Goal: Information Seeking & Learning: Learn about a topic

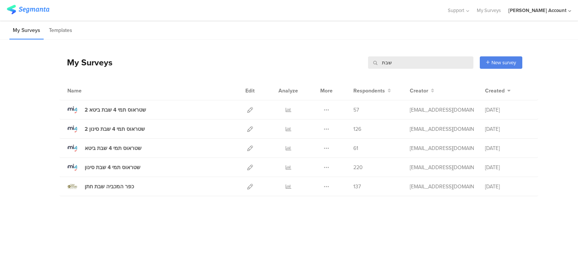
click at [388, 61] on input "שבת" at bounding box center [420, 62] width 105 height 12
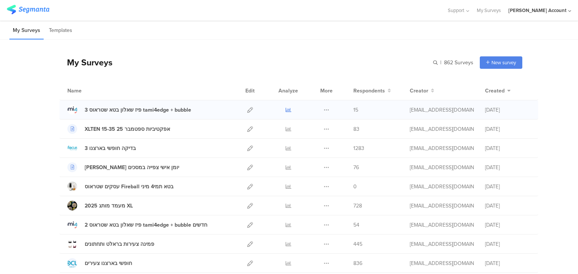
click at [286, 108] on icon at bounding box center [289, 110] width 6 height 6
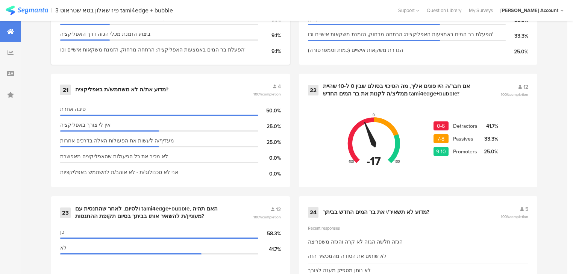
scroll to position [1533, 0]
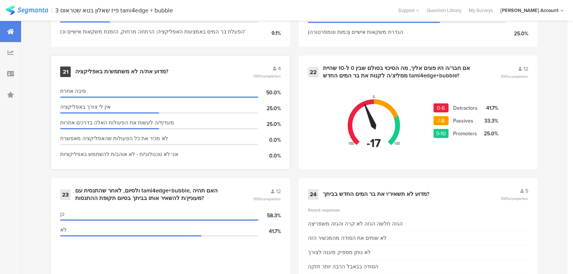
click at [106, 68] on div "מדוע את/ה לא משתמש/ת באפליקציה?" at bounding box center [121, 72] width 93 height 8
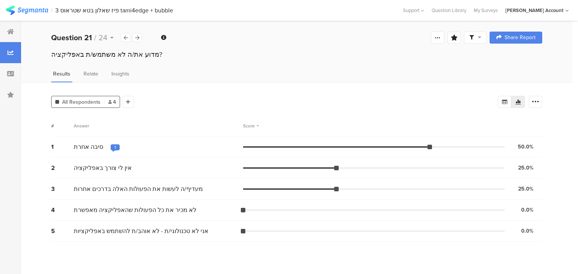
click at [114, 146] on div "1" at bounding box center [115, 147] width 2 height 6
click at [124, 34] on div at bounding box center [126, 37] width 10 height 9
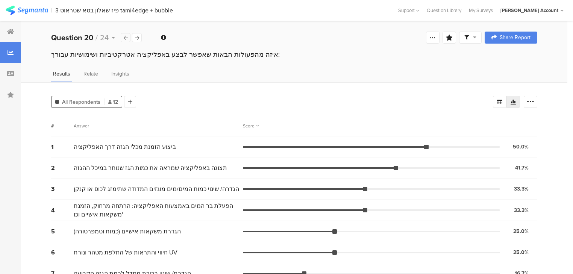
click at [124, 34] on div at bounding box center [126, 37] width 10 height 9
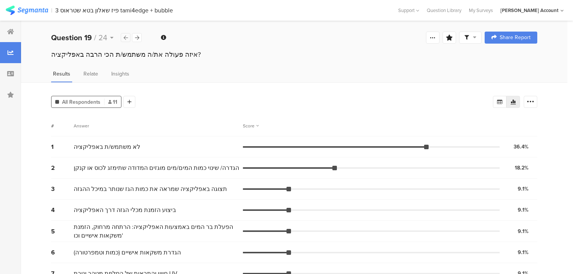
click at [124, 34] on div at bounding box center [126, 37] width 10 height 9
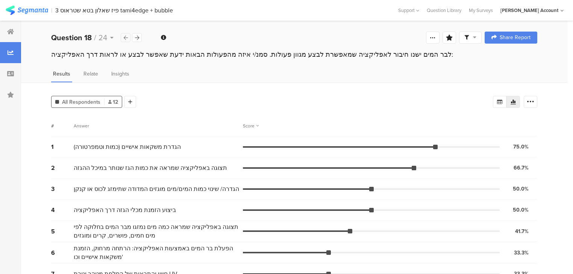
click at [124, 34] on div at bounding box center [126, 37] width 10 height 9
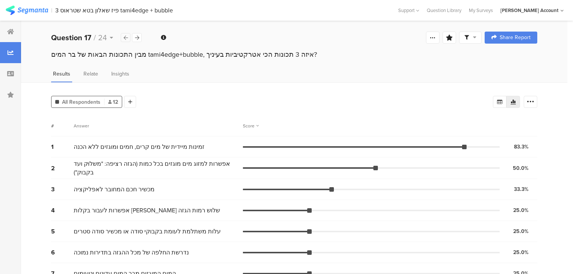
click at [124, 34] on div at bounding box center [126, 37] width 10 height 9
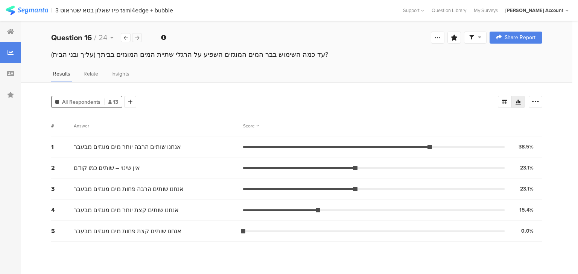
click at [137, 37] on icon at bounding box center [137, 37] width 4 height 5
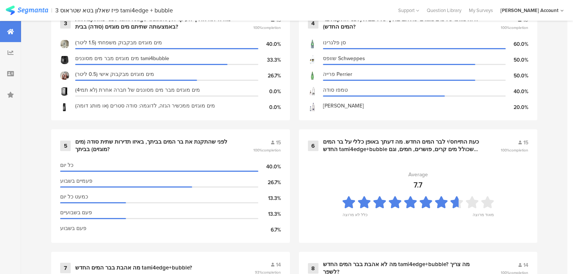
scroll to position [451, 0]
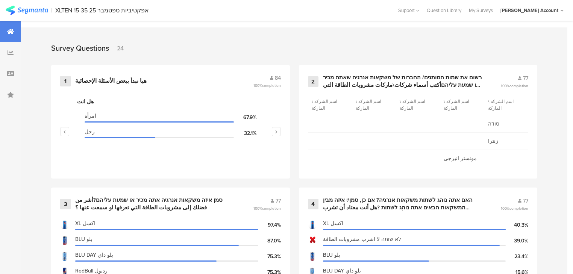
scroll to position [301, 0]
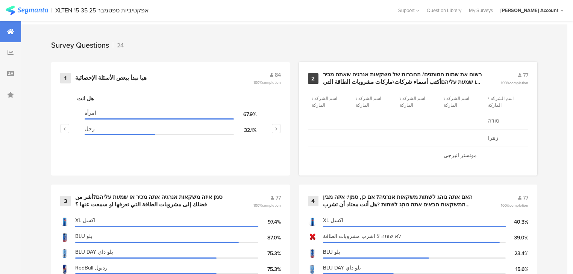
click at [363, 78] on div "רשום את שמות המותגים/ החברות של משקאות אנרגיה שאתה מכיר או שמעת עליהםأكتب أسماء…" at bounding box center [403, 78] width 160 height 15
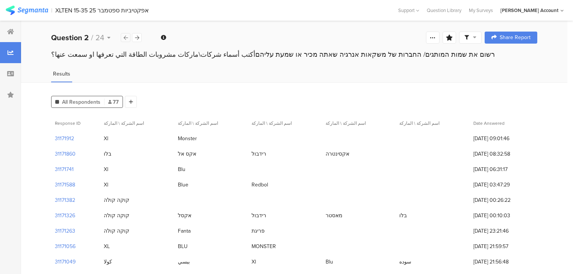
click at [126, 37] on icon at bounding box center [126, 37] width 4 height 5
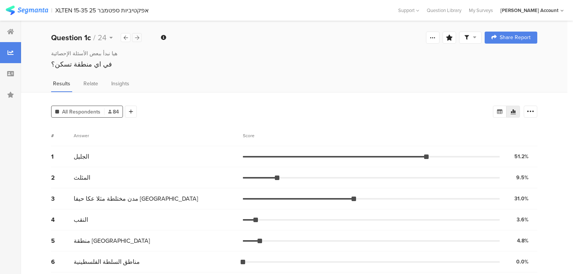
click at [138, 36] on icon at bounding box center [137, 37] width 4 height 5
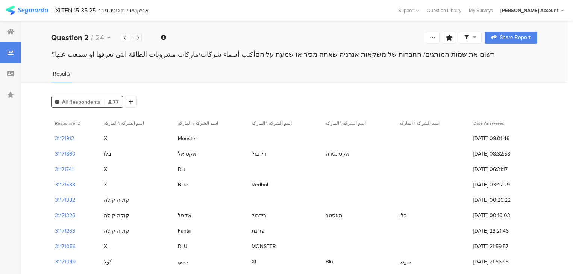
click at [138, 36] on icon at bounding box center [137, 37] width 4 height 5
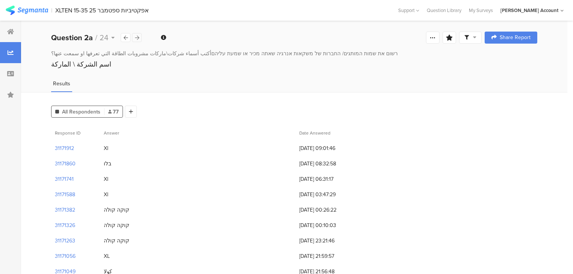
click at [138, 36] on icon at bounding box center [137, 37] width 4 height 5
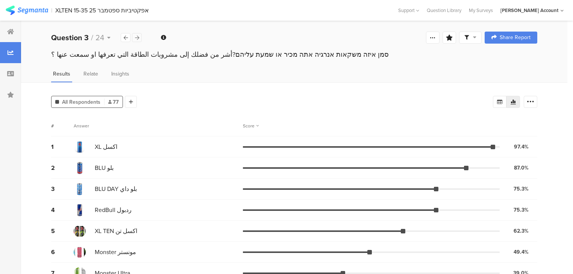
click at [137, 38] on icon at bounding box center [137, 37] width 4 height 5
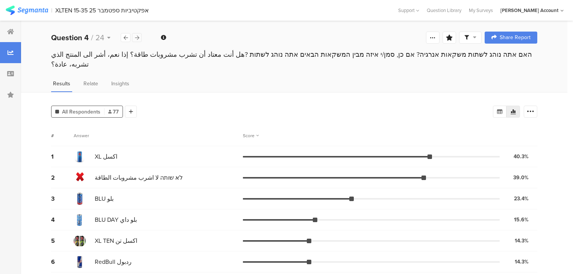
click at [137, 38] on icon at bounding box center [137, 37] width 4 height 5
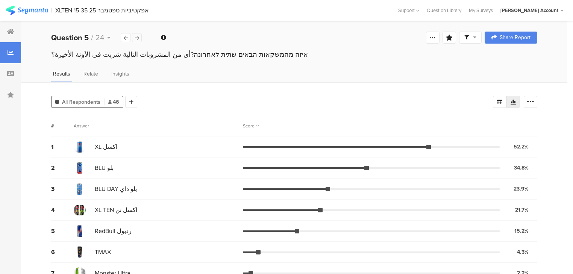
click at [137, 38] on icon at bounding box center [137, 37] width 4 height 5
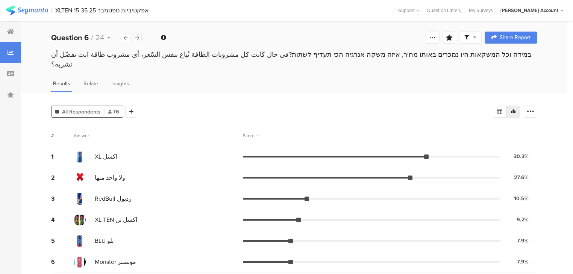
click at [137, 38] on icon at bounding box center [137, 37] width 4 height 5
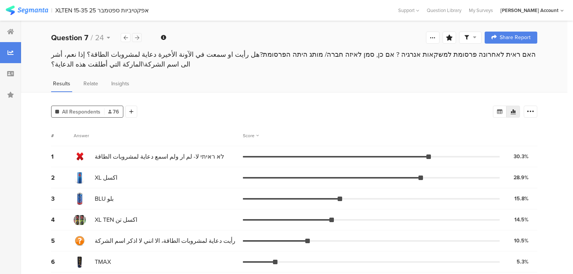
click at [137, 38] on icon at bounding box center [137, 37] width 4 height 5
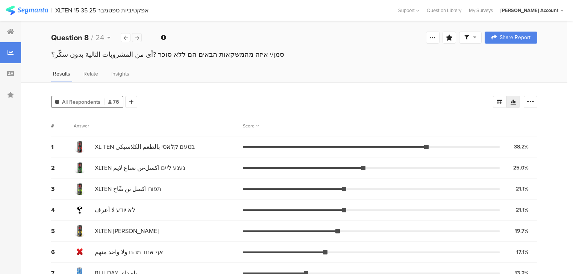
click at [137, 38] on icon at bounding box center [137, 37] width 4 height 5
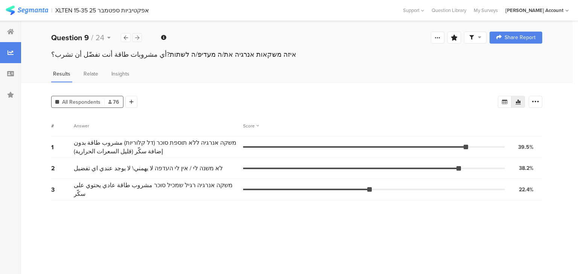
click at [137, 38] on icon at bounding box center [137, 37] width 4 height 5
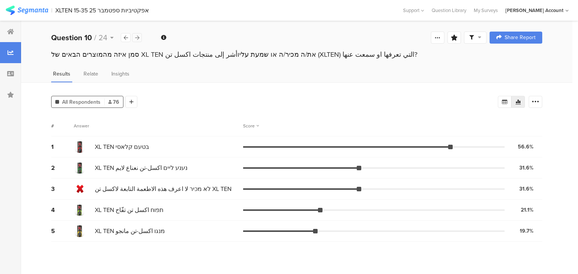
click at [137, 38] on icon at bounding box center [137, 37] width 4 height 5
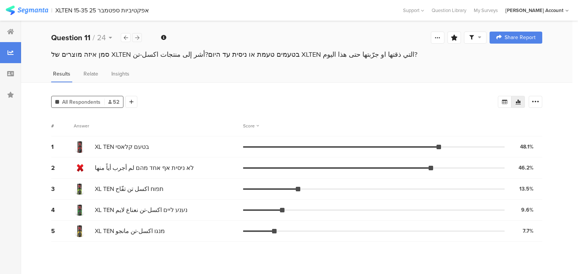
click at [137, 38] on icon at bounding box center [137, 37] width 4 height 5
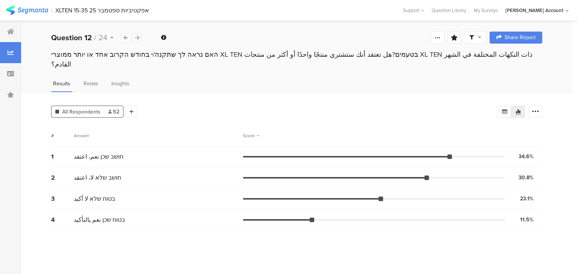
click at [137, 38] on icon at bounding box center [137, 37] width 4 height 5
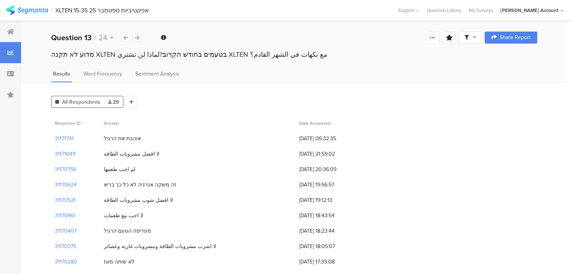
click at [137, 38] on icon at bounding box center [137, 37] width 4 height 5
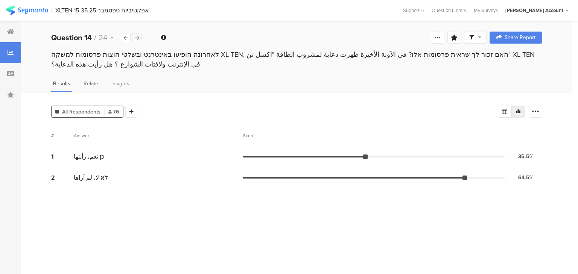
click at [137, 38] on icon at bounding box center [137, 37] width 4 height 5
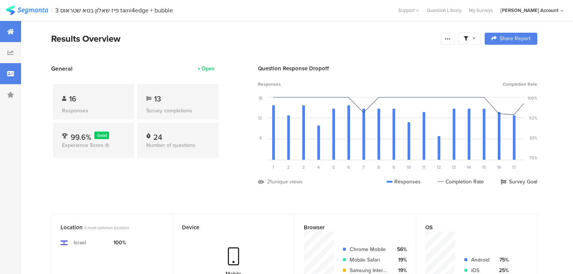
click at [3, 78] on div at bounding box center [10, 73] width 21 height 21
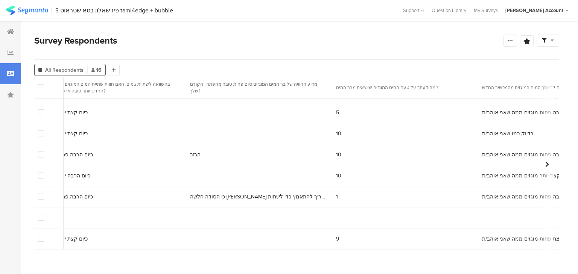
scroll to position [190, 1797]
click at [41, 215] on span at bounding box center [41, 218] width 6 height 6
click at [44, 215] on input "checkbox" at bounding box center [44, 215] width 0 height 0
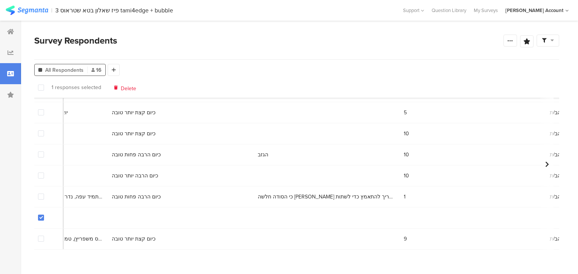
scroll to position [190, 2017]
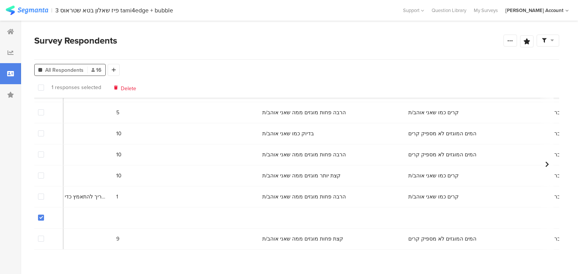
click at [41, 215] on span at bounding box center [41, 218] width 6 height 6
click at [44, 215] on input "checkbox" at bounding box center [44, 215] width 0 height 0
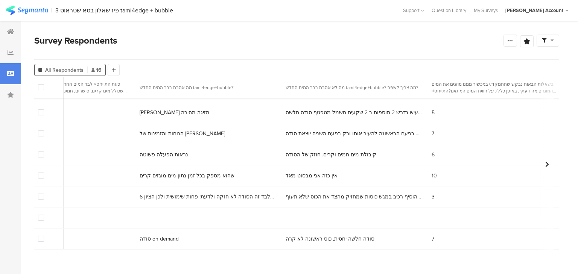
scroll to position [190, 0]
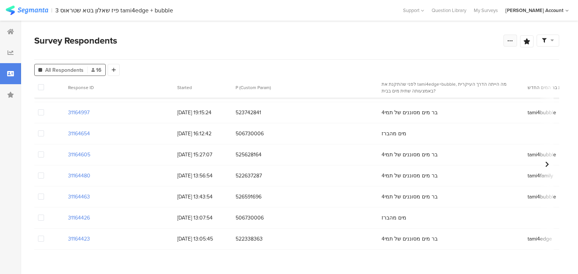
click at [507, 40] on icon at bounding box center [510, 41] width 6 height 6
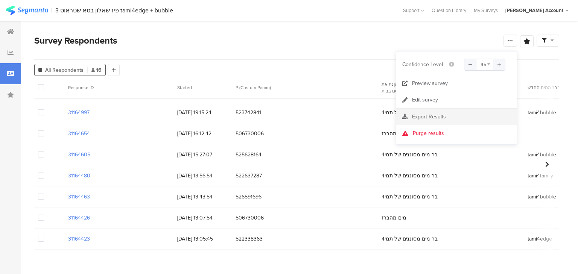
click at [422, 118] on span "Export Results" at bounding box center [429, 117] width 34 height 8
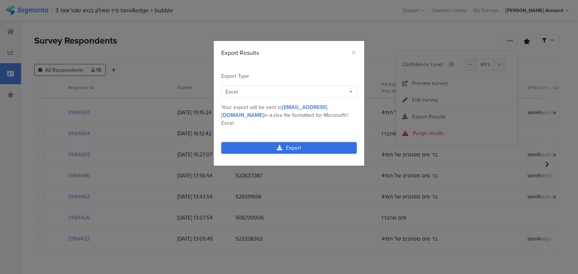
click at [325, 142] on link "Export" at bounding box center [288, 148] width 135 height 12
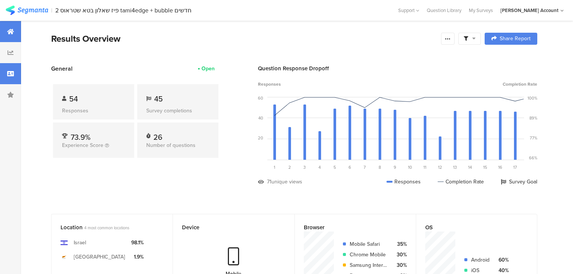
click at [4, 77] on div at bounding box center [10, 73] width 21 height 21
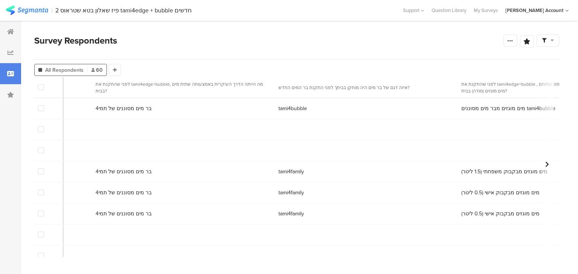
scroll to position [0, 326]
click at [42, 130] on span at bounding box center [41, 129] width 6 height 6
click at [44, 126] on input "checkbox" at bounding box center [44, 126] width 0 height 0
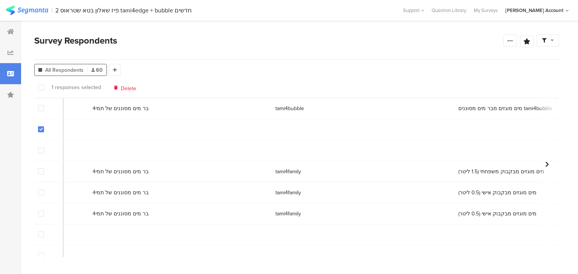
click at [40, 149] on span at bounding box center [41, 150] width 6 height 6
click at [44, 147] on input "checkbox" at bounding box center [44, 147] width 0 height 0
click at [129, 88] on span "Delete" at bounding box center [129, 88] width 15 height 6
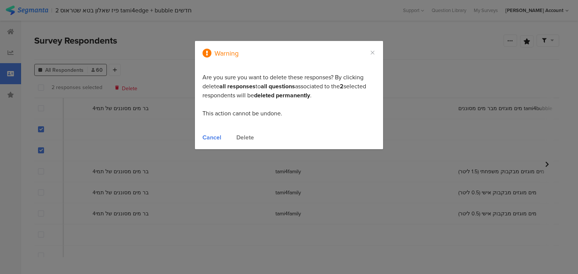
click at [244, 139] on div "Delete" at bounding box center [245, 137] width 18 height 9
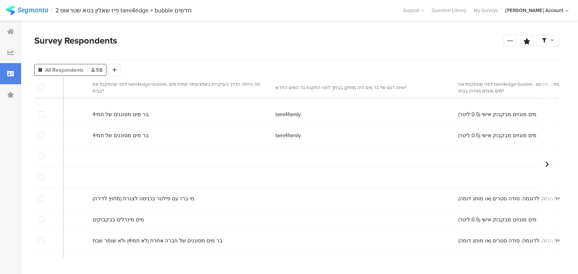
scroll to position [108, 326]
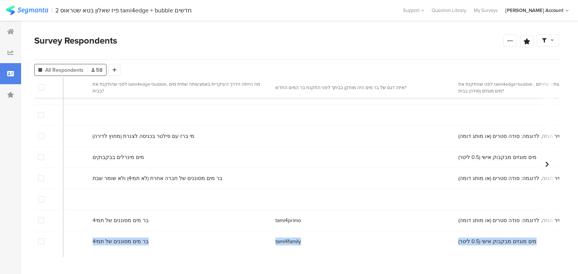
drag, startPoint x: 119, startPoint y: 254, endPoint x: 75, endPoint y: 253, distance: 43.3
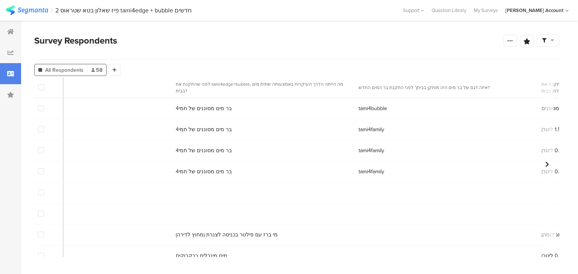
scroll to position [0, 294]
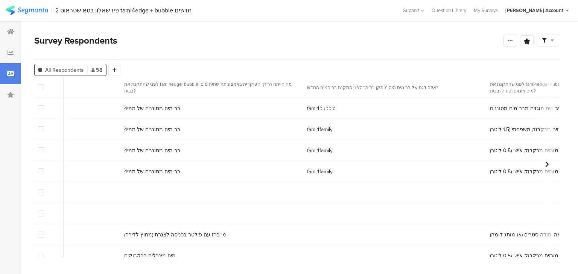
click at [41, 193] on span at bounding box center [41, 193] width 6 height 6
click at [44, 190] on input "checkbox" at bounding box center [44, 190] width 0 height 0
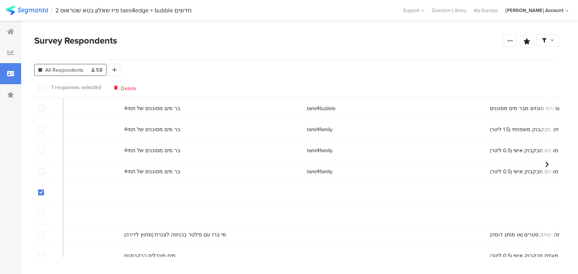
click at [41, 214] on span at bounding box center [41, 214] width 6 height 6
click at [44, 211] on input "checkbox" at bounding box center [44, 211] width 0 height 0
click at [128, 88] on span "Delete" at bounding box center [129, 88] width 15 height 6
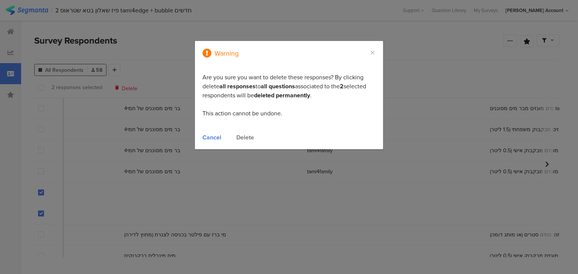
click at [243, 137] on div "Delete" at bounding box center [245, 137] width 18 height 9
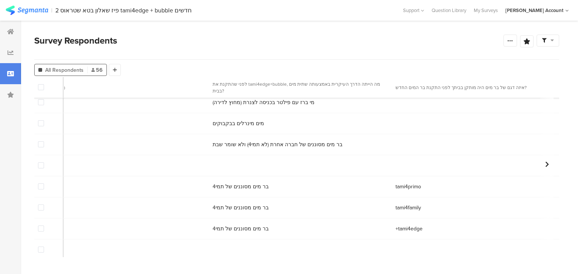
scroll to position [90, 0]
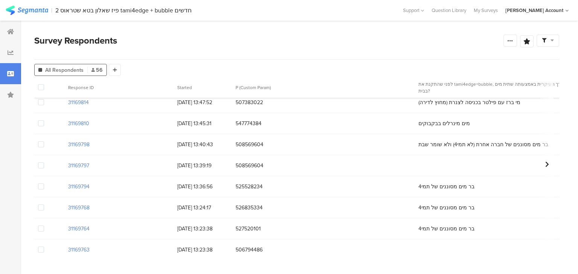
click at [40, 166] on span at bounding box center [41, 166] width 6 height 6
click at [44, 163] on input "checkbox" at bounding box center [44, 163] width 0 height 0
click at [125, 89] on span "Delete" at bounding box center [128, 88] width 15 height 6
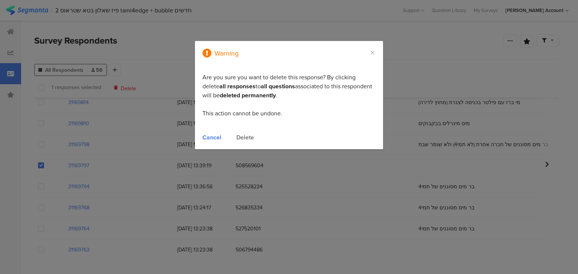
click at [246, 136] on div "Delete" at bounding box center [245, 137] width 18 height 9
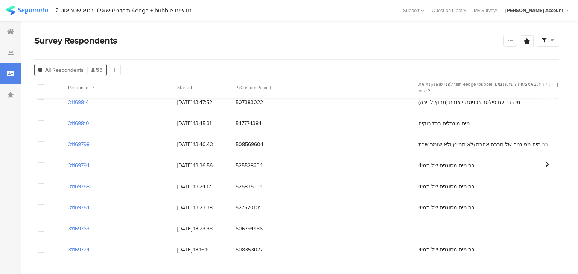
click at [41, 227] on span at bounding box center [41, 229] width 6 height 6
click at [44, 226] on input "checkbox" at bounding box center [44, 226] width 0 height 0
click at [122, 88] on span "Delete" at bounding box center [128, 88] width 15 height 6
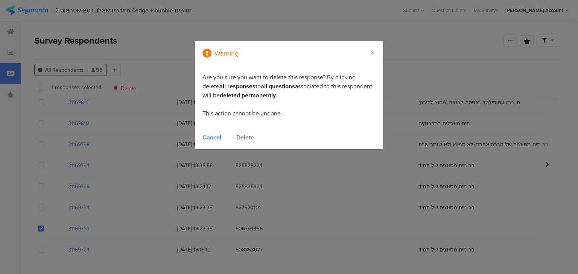
click at [249, 138] on div "Delete" at bounding box center [245, 137] width 18 height 9
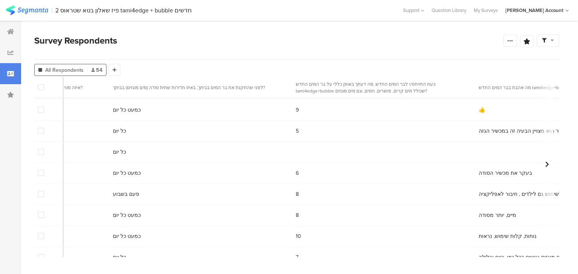
scroll to position [30, 1037]
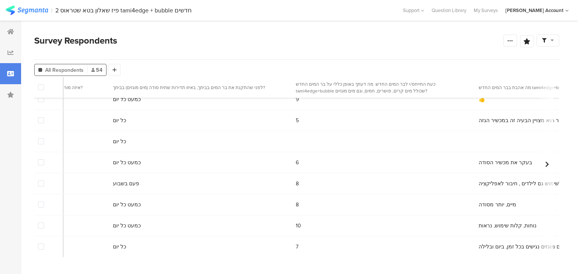
click at [39, 142] on span at bounding box center [41, 141] width 6 height 6
click at [44, 138] on input "checkbox" at bounding box center [44, 138] width 0 height 0
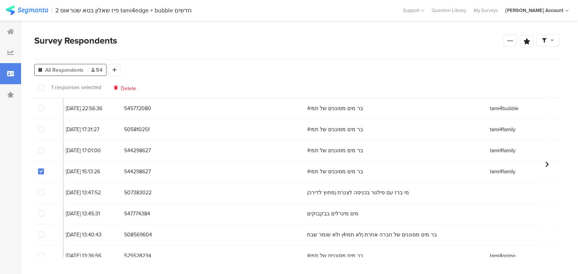
scroll to position [0, 0]
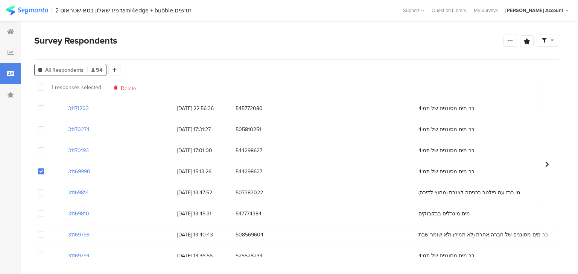
click at [125, 87] on span "Delete" at bounding box center [128, 88] width 15 height 6
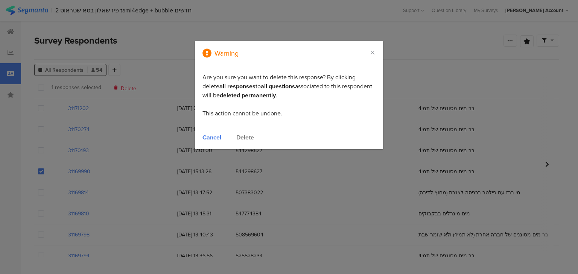
click at [246, 137] on div "Delete" at bounding box center [245, 137] width 18 height 9
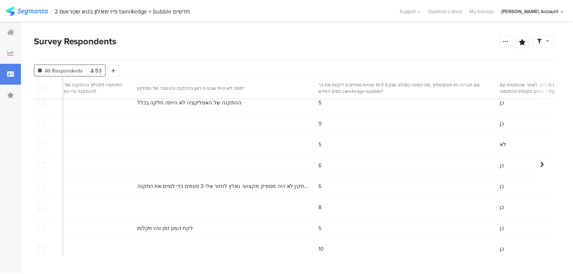
scroll to position [301, 4318]
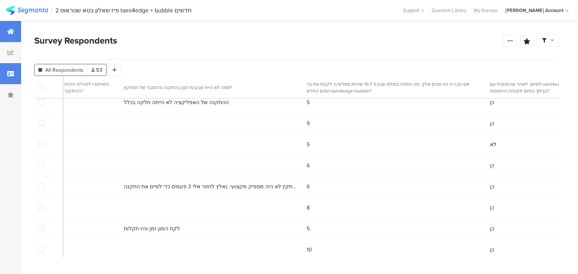
click at [12, 33] on icon at bounding box center [10, 32] width 7 height 6
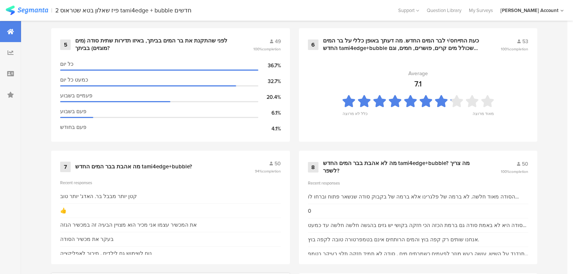
scroll to position [572, 0]
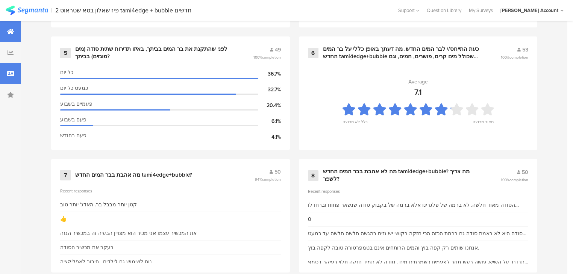
click at [11, 73] on icon at bounding box center [10, 74] width 7 height 6
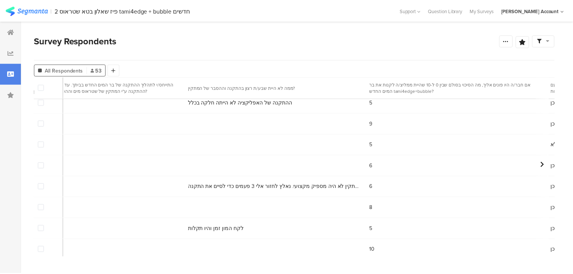
scroll to position [301, 4318]
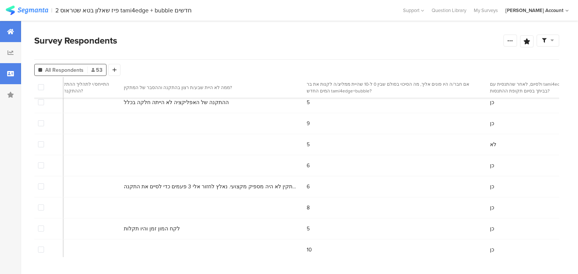
click at [14, 33] on icon at bounding box center [10, 32] width 7 height 6
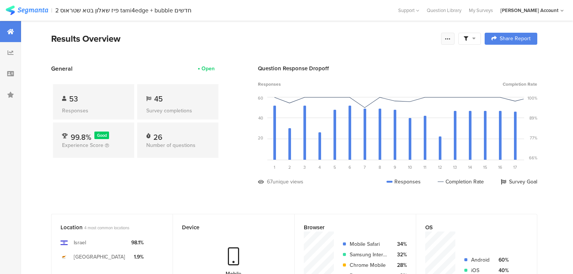
click at [451, 40] on icon at bounding box center [448, 39] width 6 height 6
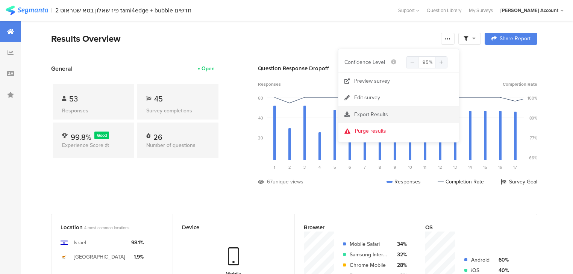
click at [373, 116] on span "Export Results" at bounding box center [371, 115] width 34 height 8
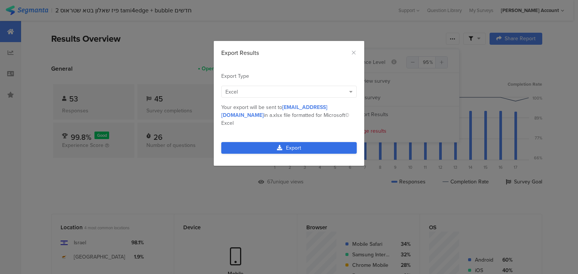
click at [310, 142] on link "Export" at bounding box center [288, 148] width 135 height 12
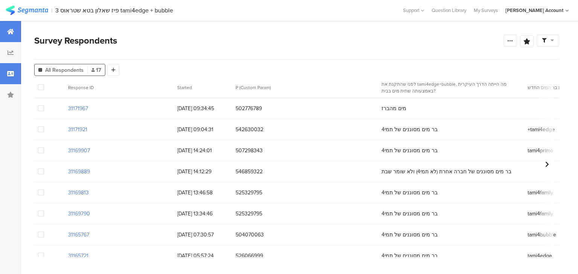
click at [12, 31] on icon at bounding box center [10, 32] width 7 height 6
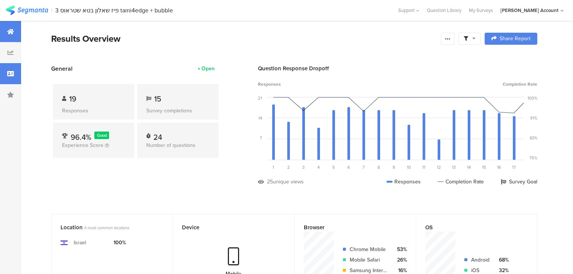
click at [11, 72] on icon at bounding box center [10, 74] width 7 height 6
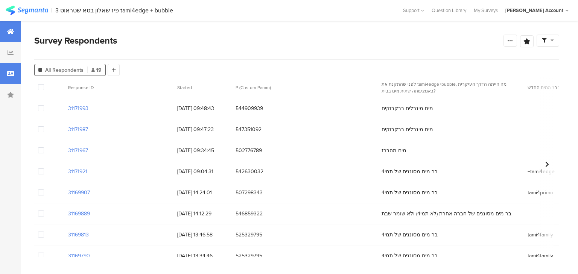
click at [14, 33] on div at bounding box center [10, 31] width 21 height 21
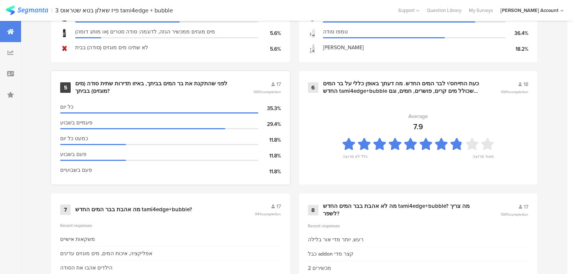
scroll to position [512, 0]
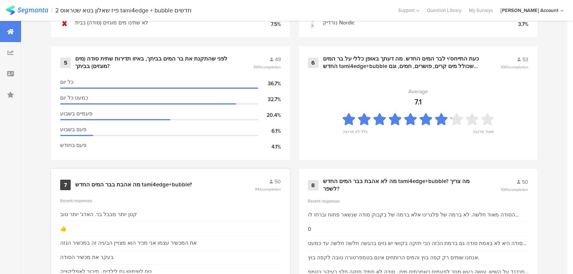
scroll to position [482, 0]
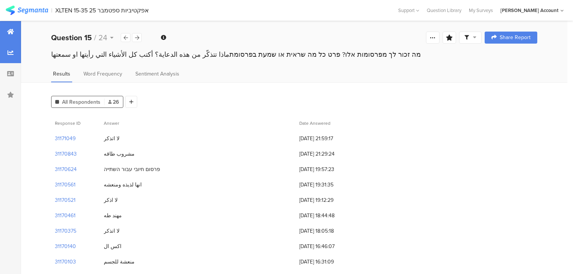
drag, startPoint x: 0, startPoint y: 0, endPoint x: 12, endPoint y: 31, distance: 33.0
click at [12, 31] on icon at bounding box center [10, 32] width 7 height 6
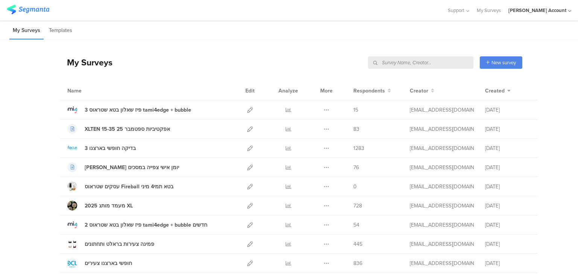
click at [444, 62] on input "text" at bounding box center [420, 62] width 105 height 12
click at [286, 128] on icon at bounding box center [289, 129] width 6 height 6
click at [287, 204] on icon at bounding box center [289, 206] width 6 height 6
click at [430, 62] on div "My Surveys | 862 Surveys New survey Start from scratch Choose from templates" at bounding box center [290, 62] width 463 height 30
click at [444, 62] on input "text" at bounding box center [420, 62] width 105 height 12
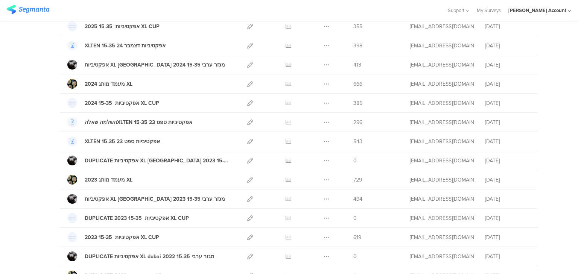
scroll to position [150, 0]
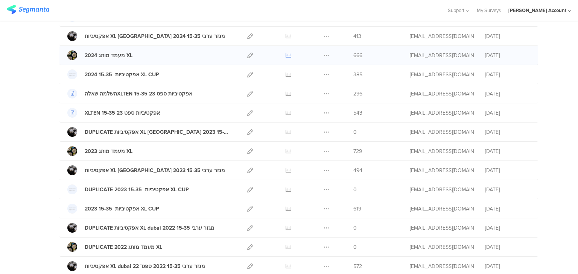
type input "XL"
click at [286, 53] on icon at bounding box center [289, 56] width 6 height 6
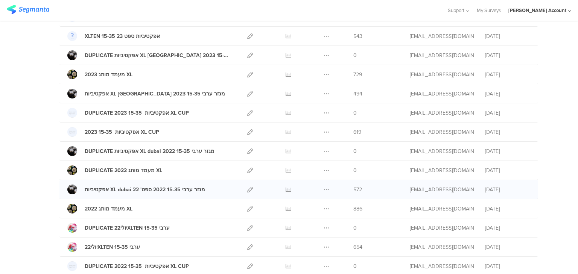
scroll to position [241, 0]
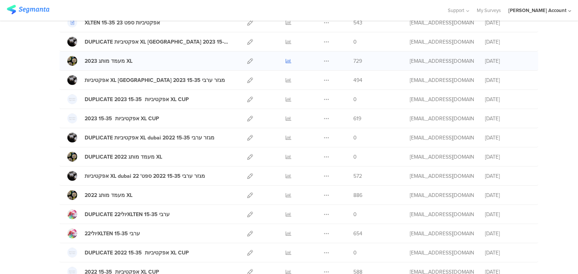
click at [286, 59] on icon at bounding box center [289, 61] width 6 height 6
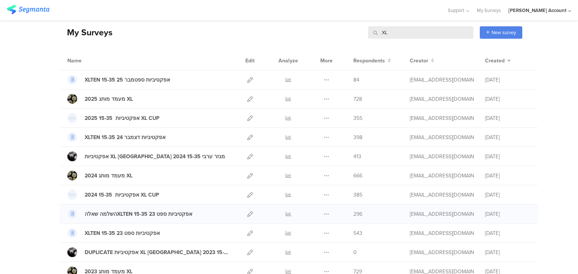
scroll to position [0, 0]
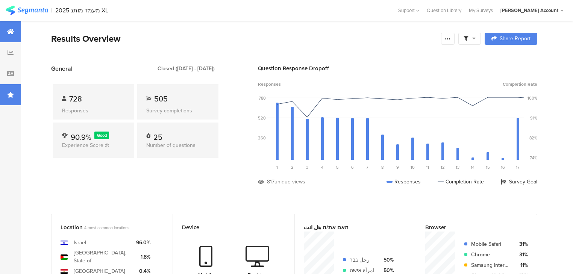
click at [14, 98] on div at bounding box center [10, 94] width 21 height 21
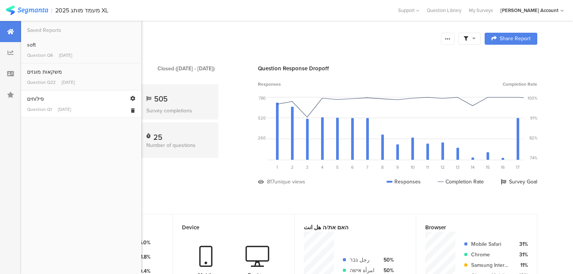
click at [34, 104] on link "פילוחים Question Q1 [DATE]" at bounding box center [81, 104] width 108 height 18
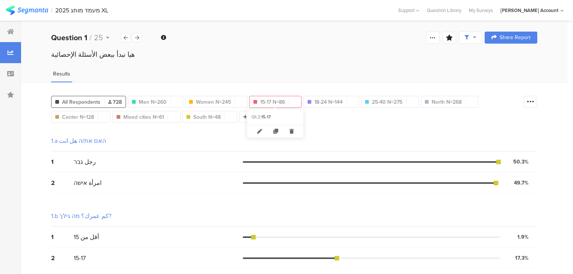
click at [268, 99] on span "15-17 N=86" at bounding box center [272, 102] width 25 height 8
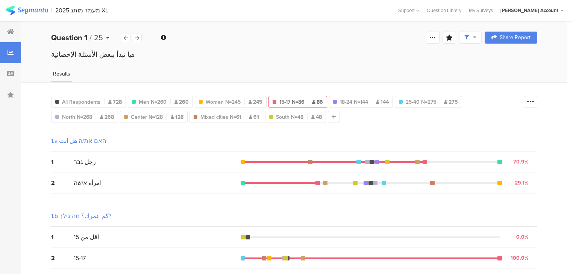
click at [72, 39] on b "Question 1" at bounding box center [69, 37] width 36 height 11
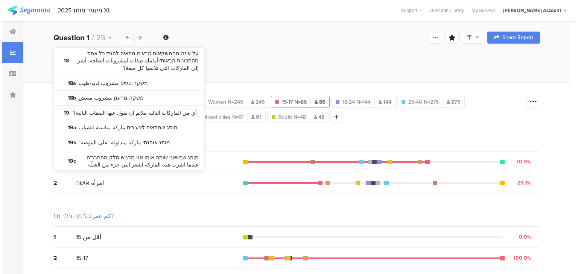
scroll to position [482, 0]
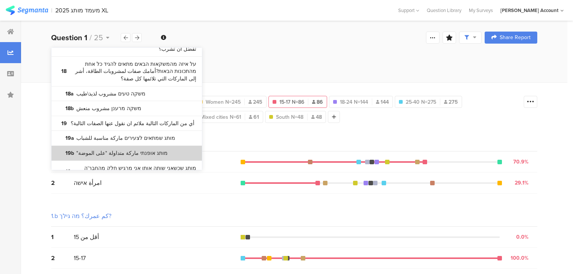
click at [127, 146] on section "19b מותג אופנתי ماركة متداولة "على الموضة"" at bounding box center [127, 153] width 150 height 15
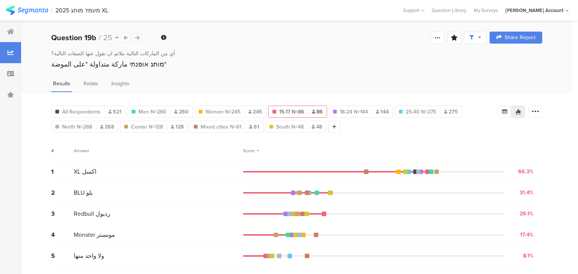
click at [137, 39] on icon at bounding box center [137, 37] width 4 height 5
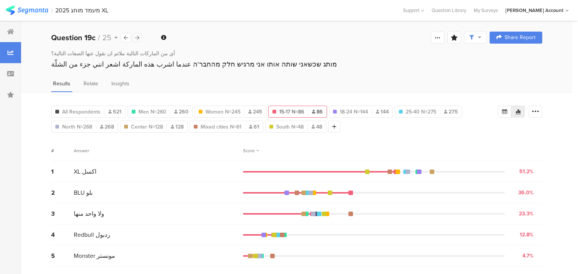
click at [138, 40] on div at bounding box center [137, 37] width 10 height 9
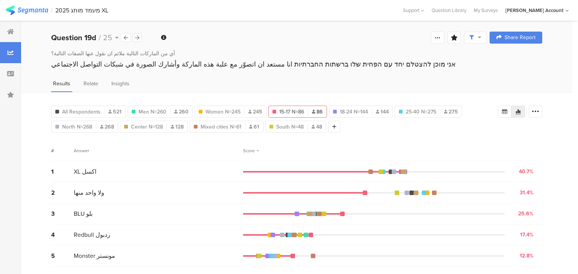
click at [138, 38] on icon at bounding box center [137, 37] width 4 height 5
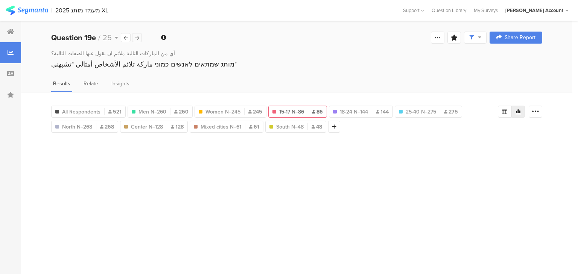
click at [138, 38] on icon at bounding box center [137, 37] width 4 height 5
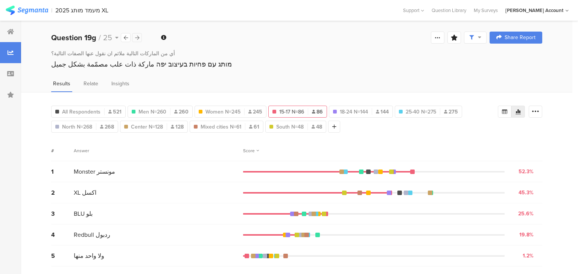
click at [138, 38] on icon at bounding box center [137, 37] width 4 height 5
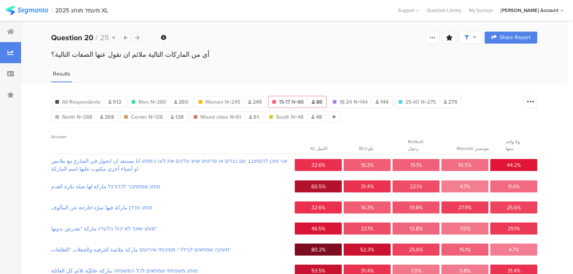
click at [138, 38] on icon at bounding box center [137, 37] width 4 height 5
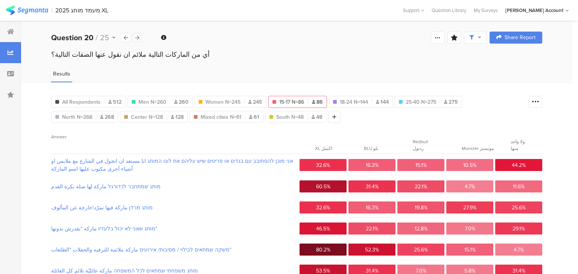
click at [138, 38] on icon at bounding box center [137, 37] width 4 height 5
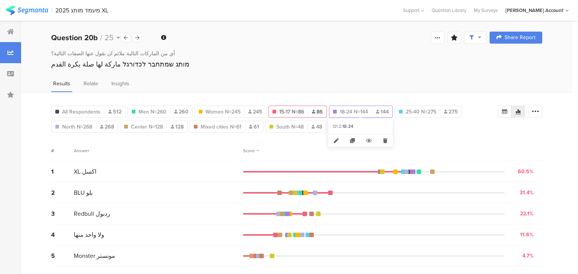
click at [345, 111] on span "18-24 N=144" at bounding box center [354, 112] width 28 height 8
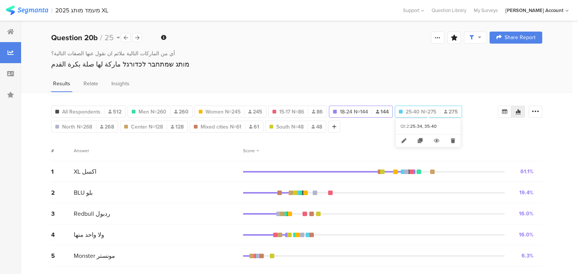
click at [421, 109] on span "25-40 N=275" at bounding box center [421, 112] width 30 height 8
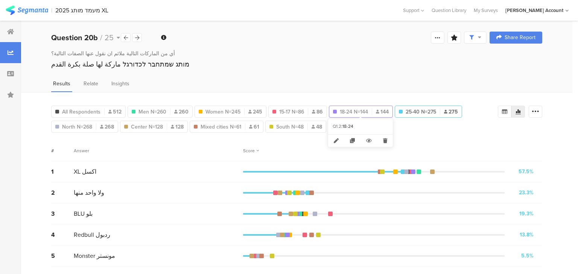
click at [355, 110] on span "18-24 N=144" at bounding box center [354, 112] width 28 height 8
type input "18-24 N=144"
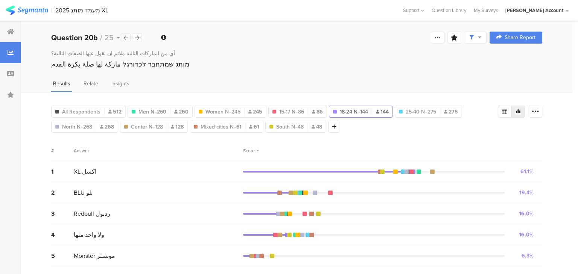
click at [125, 38] on icon at bounding box center [126, 37] width 4 height 5
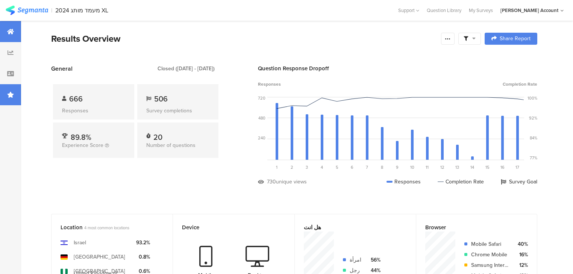
click at [12, 94] on icon at bounding box center [10, 95] width 7 height 6
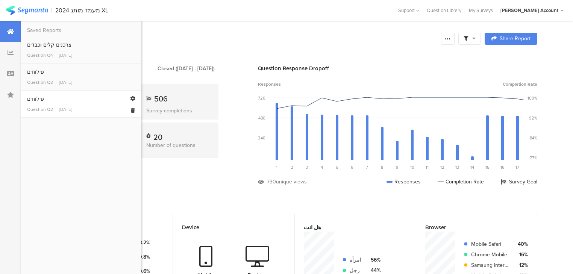
click at [55, 106] on div "Question Q2 Aug 07, 2024" at bounding box center [81, 109] width 108 height 7
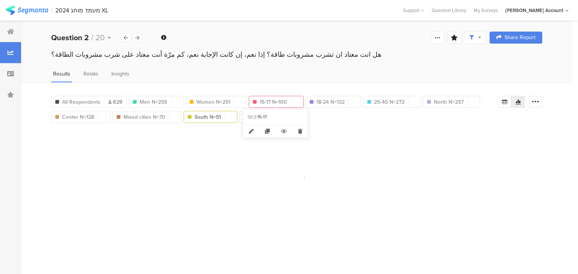
click at [280, 100] on span "15-17 N=100" at bounding box center [273, 102] width 27 height 8
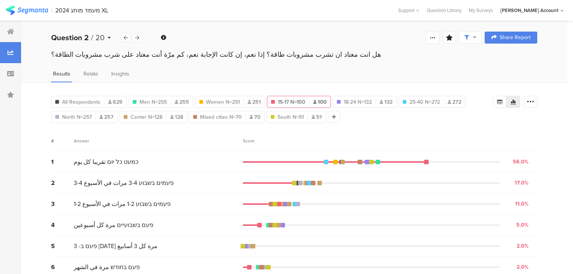
click at [84, 40] on b "Question 2" at bounding box center [70, 37] width 38 height 11
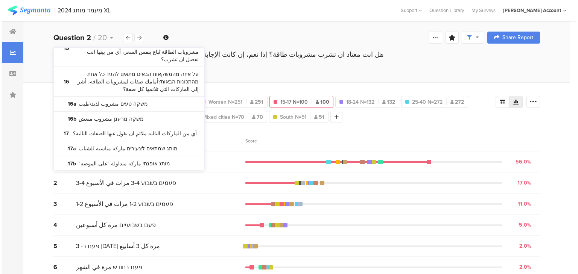
scroll to position [451, 0]
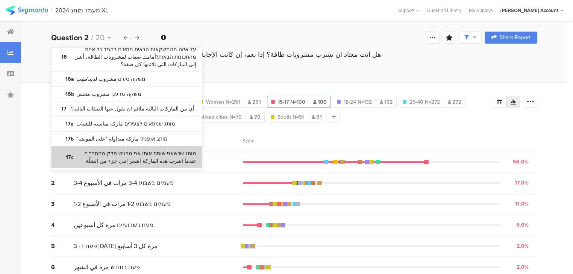
click at [107, 150] on bdi "מותג שכשאני שותה אותו אני מרגיש חלק מהחבר'ה عندما اشرب هذه الماركة اشعر انني جز…" at bounding box center [136, 157] width 120 height 15
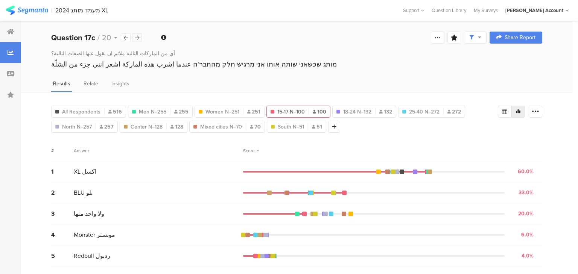
click at [136, 38] on icon at bounding box center [137, 37] width 4 height 5
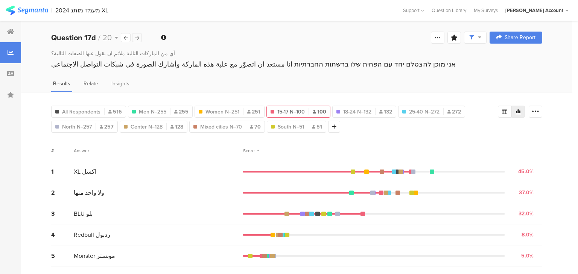
click at [136, 38] on icon at bounding box center [137, 37] width 4 height 5
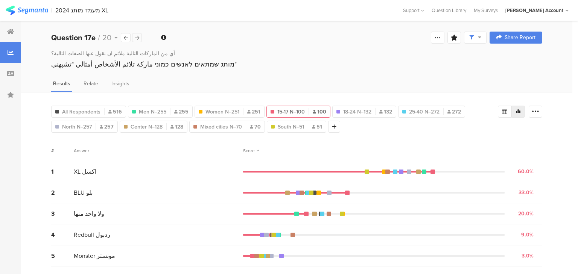
click at [137, 38] on icon at bounding box center [137, 37] width 4 height 5
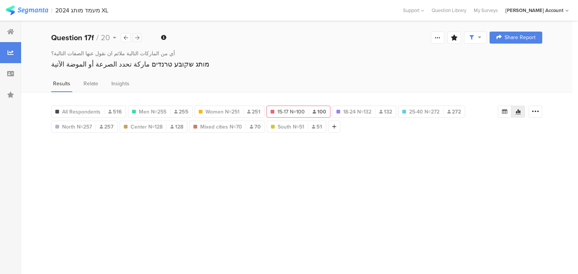
click at [137, 38] on icon at bounding box center [137, 37] width 4 height 5
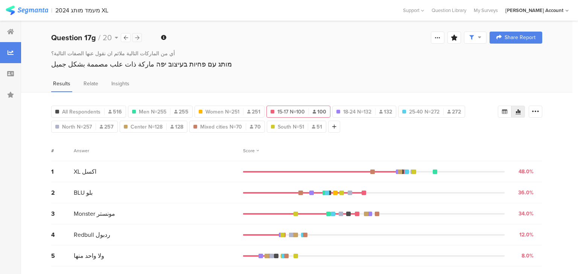
click at [137, 38] on icon at bounding box center [137, 37] width 4 height 5
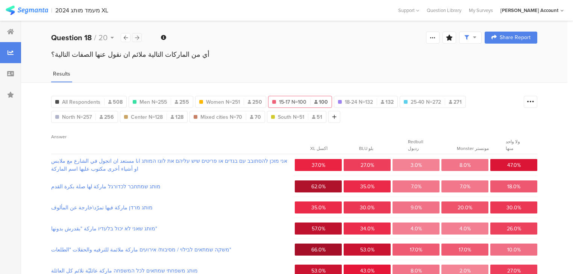
click at [137, 38] on icon at bounding box center [137, 37] width 4 height 5
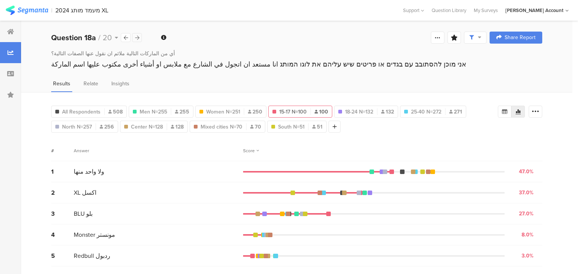
click at [137, 38] on icon at bounding box center [137, 37] width 4 height 5
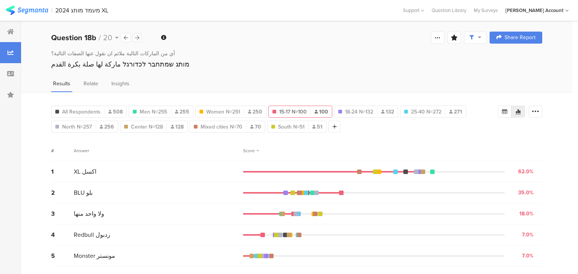
click at [137, 38] on icon at bounding box center [137, 37] width 4 height 5
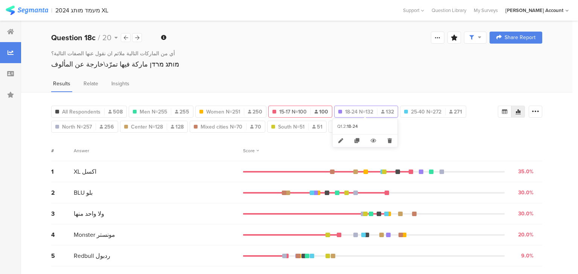
click at [363, 109] on span "18-24 N=132" at bounding box center [359, 112] width 28 height 8
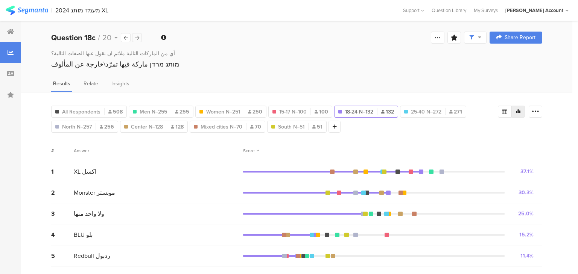
click at [137, 37] on icon at bounding box center [137, 37] width 4 height 5
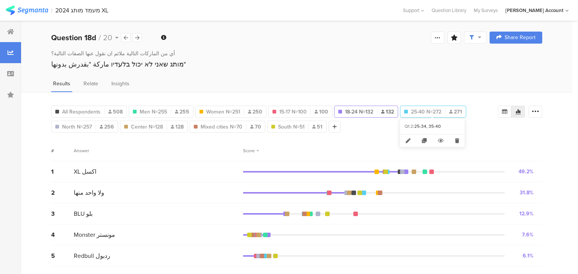
click at [423, 108] on span "25-40 N=272" at bounding box center [426, 112] width 30 height 8
type input "25-40 N=272"
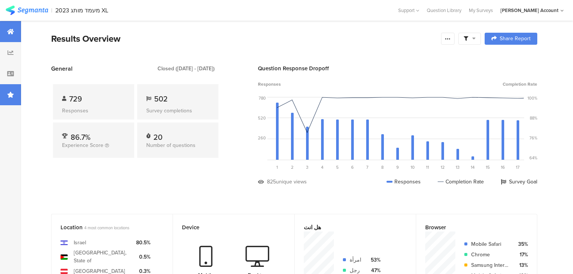
click at [11, 93] on icon at bounding box center [10, 95] width 7 height 6
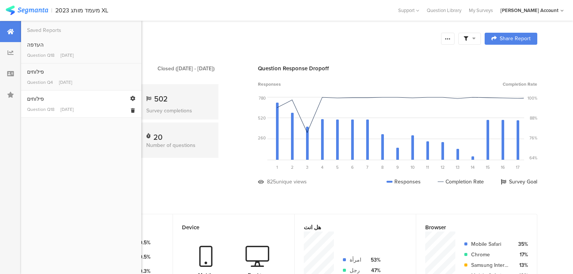
click at [56, 108] on div "Question Q18 Aug 21, 2023" at bounding box center [81, 109] width 108 height 7
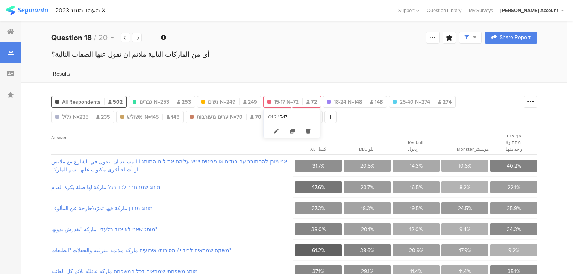
click at [282, 98] on span "15-17 N=72" at bounding box center [286, 102] width 24 height 8
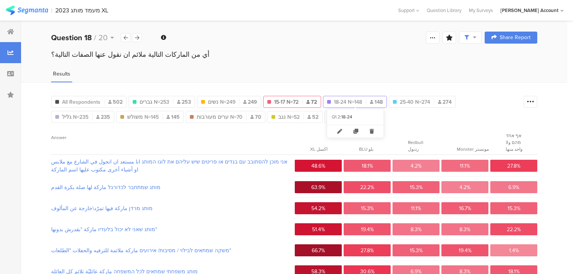
click at [351, 99] on span "18-24 N=148" at bounding box center [348, 102] width 28 height 8
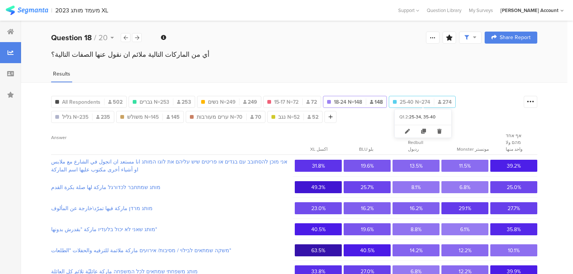
click at [405, 103] on span "25-40 N=274" at bounding box center [415, 102] width 30 height 8
type input "25-40 N=274"
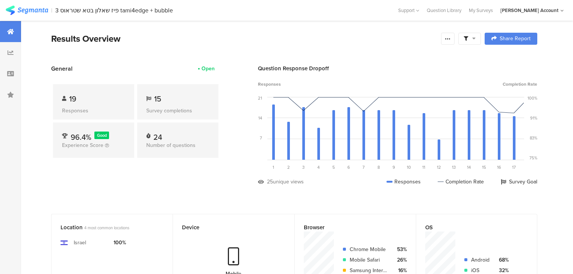
scroll to position [271, 0]
